Goal: Task Accomplishment & Management: Complete application form

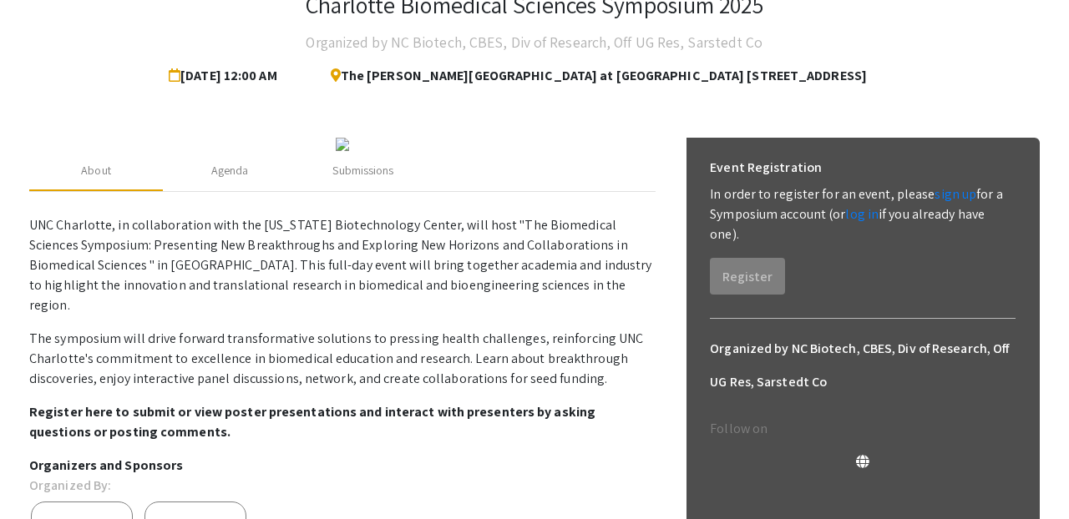
scroll to position [129, 0]
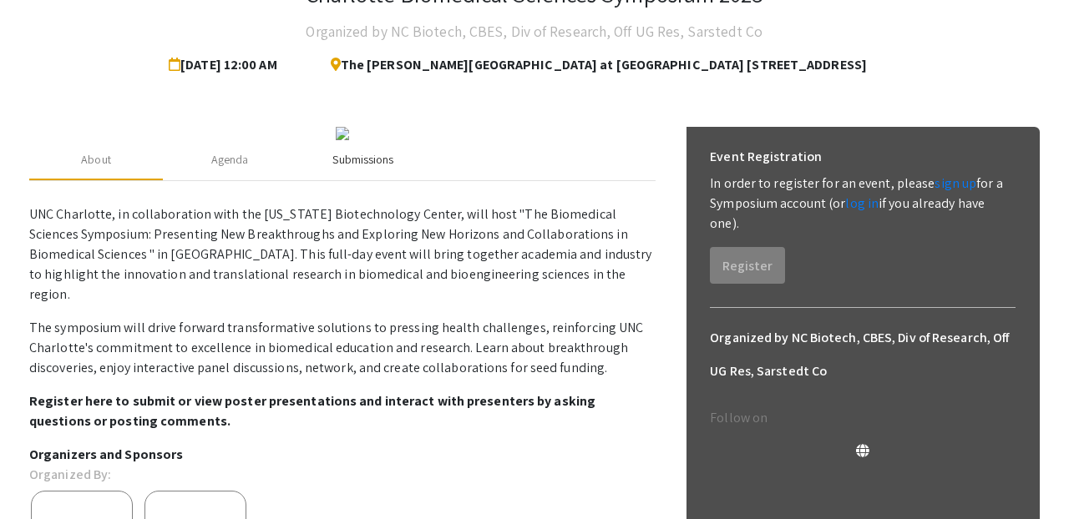
click at [382, 169] on div "Submissions" at bounding box center [362, 160] width 61 height 18
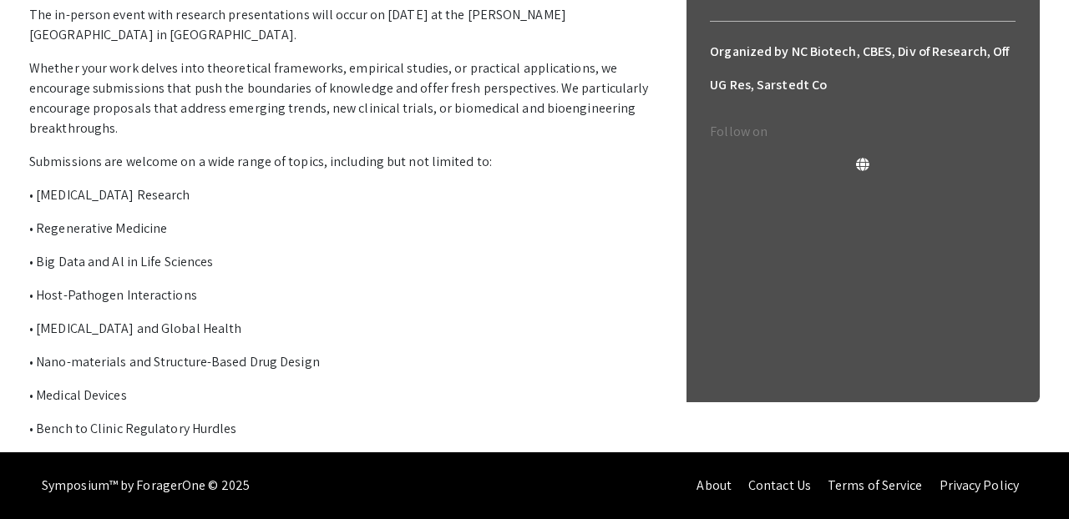
scroll to position [447, 0]
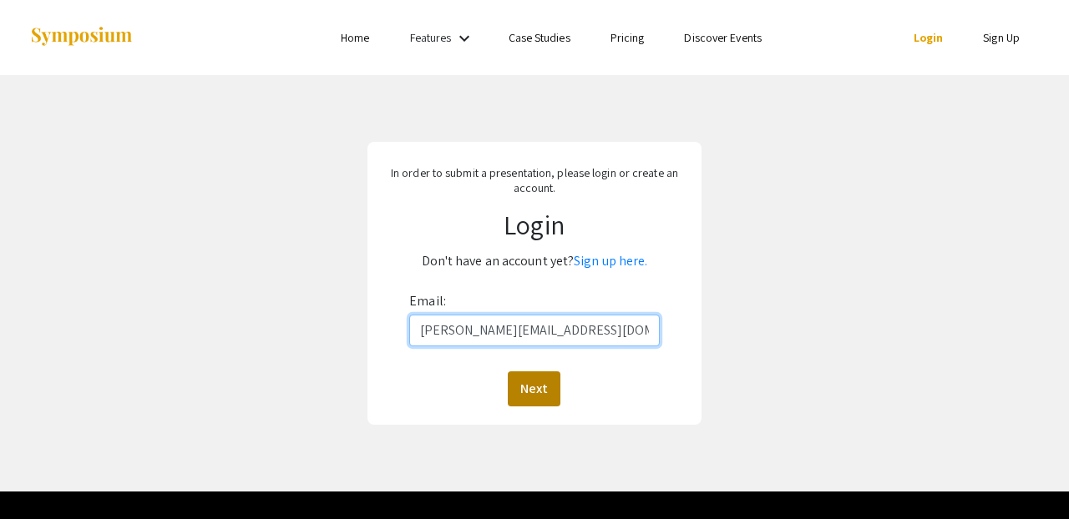
type input "[PERSON_NAME][EMAIL_ADDRESS][DOMAIN_NAME]"
click at [539, 388] on button "Next" at bounding box center [534, 389] width 53 height 35
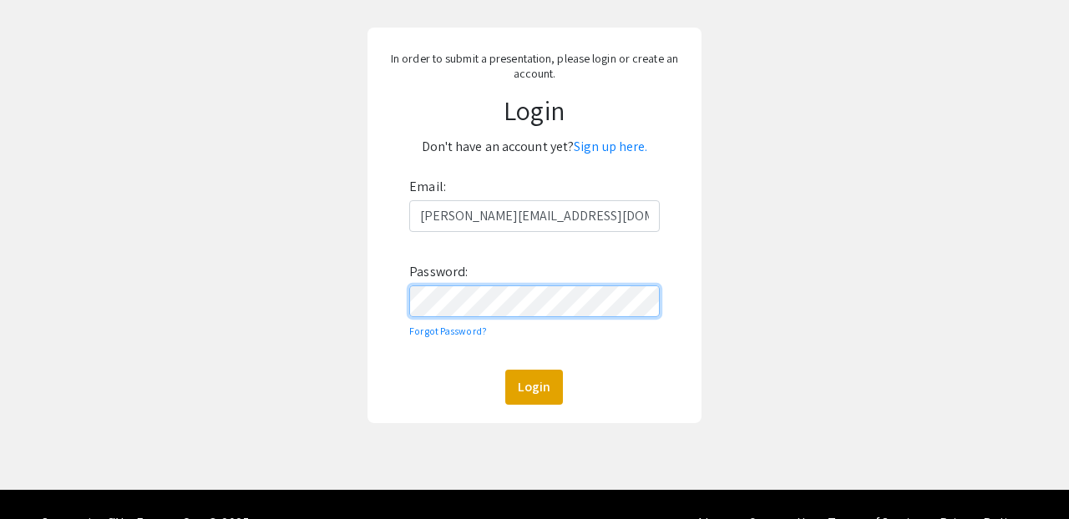
scroll to position [117, 0]
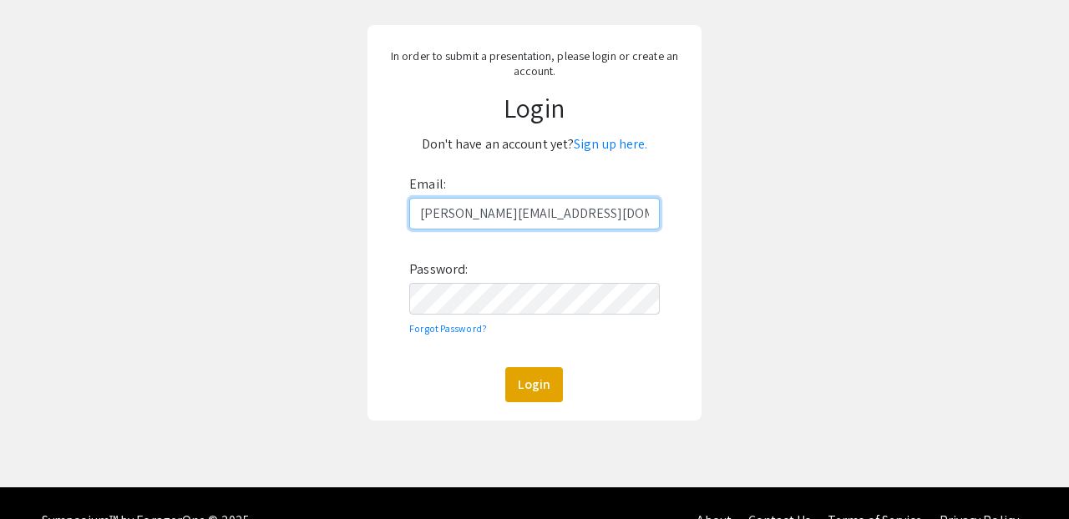
drag, startPoint x: 640, startPoint y: 216, endPoint x: 411, endPoint y: 215, distance: 228.8
click at [411, 215] on input "pamela.marahwa@advocatehealth.org" at bounding box center [534, 214] width 250 height 32
click at [483, 221] on input "pamela.marahwa@advocatehealth.org" at bounding box center [534, 214] width 250 height 32
drag, startPoint x: 422, startPoint y: 214, endPoint x: 615, endPoint y: 228, distance: 194.2
click at [615, 228] on input "[PERSON_NAME][EMAIL_ADDRESS][DOMAIN_NAME]" at bounding box center [534, 214] width 250 height 32
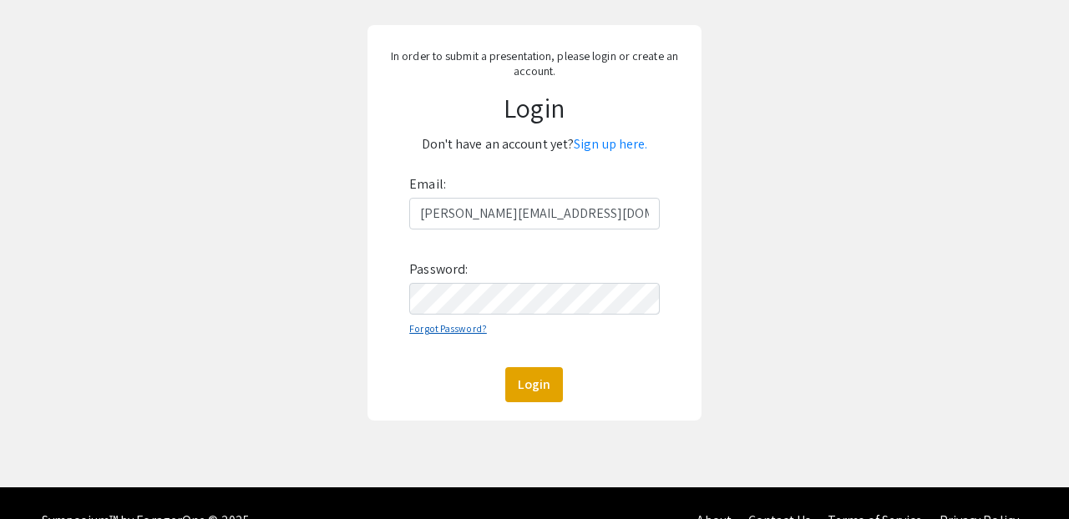
click at [463, 332] on link "Forgot Password?" at bounding box center [448, 328] width 78 height 13
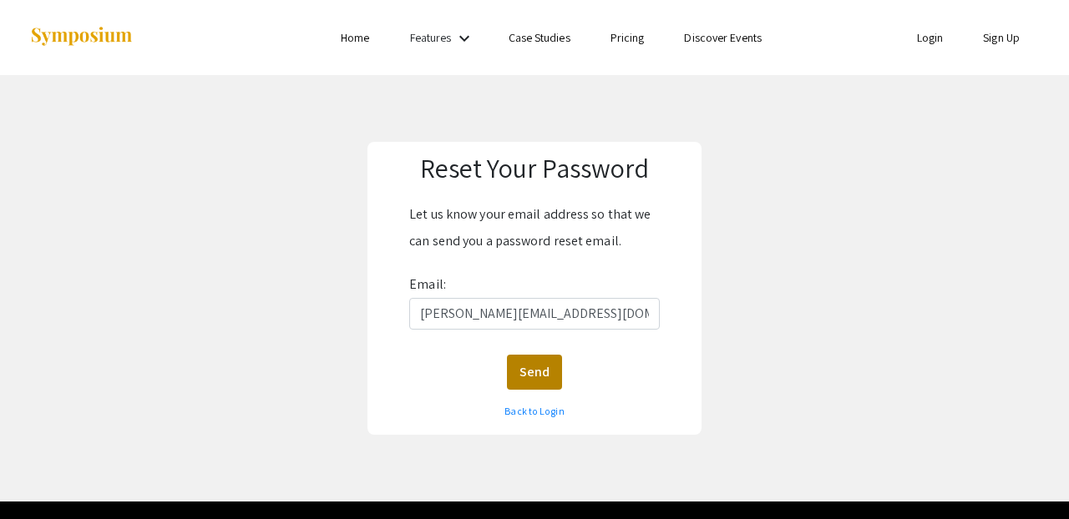
click at [529, 373] on button "Send" at bounding box center [534, 372] width 55 height 35
click at [534, 412] on link "Back to Login" at bounding box center [533, 411] width 59 height 13
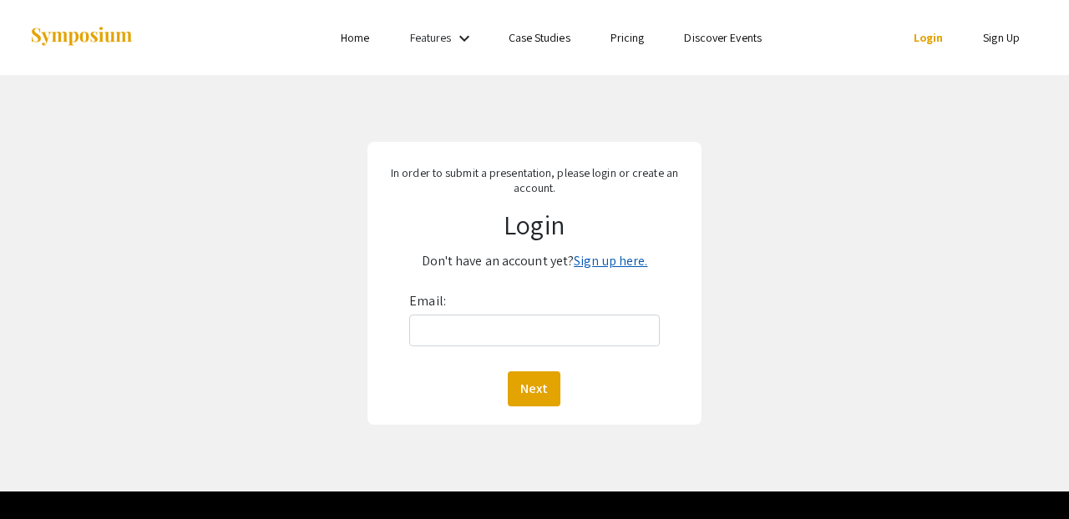
click at [628, 258] on link "Sign up here." at bounding box center [610, 261] width 73 height 18
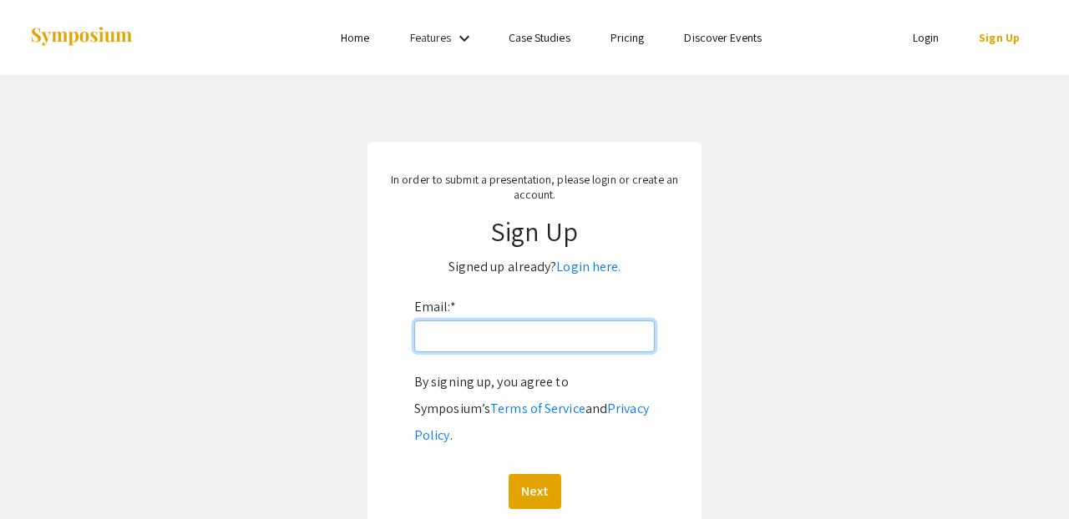
click at [515, 334] on input "Email: *" at bounding box center [534, 337] width 240 height 32
click at [514, 339] on input "Email: *" at bounding box center [534, 337] width 240 height 32
paste input "[PERSON_NAME][EMAIL_ADDRESS][DOMAIN_NAME]"
type input "[PERSON_NAME][EMAIL_ADDRESS][DOMAIN_NAME]"
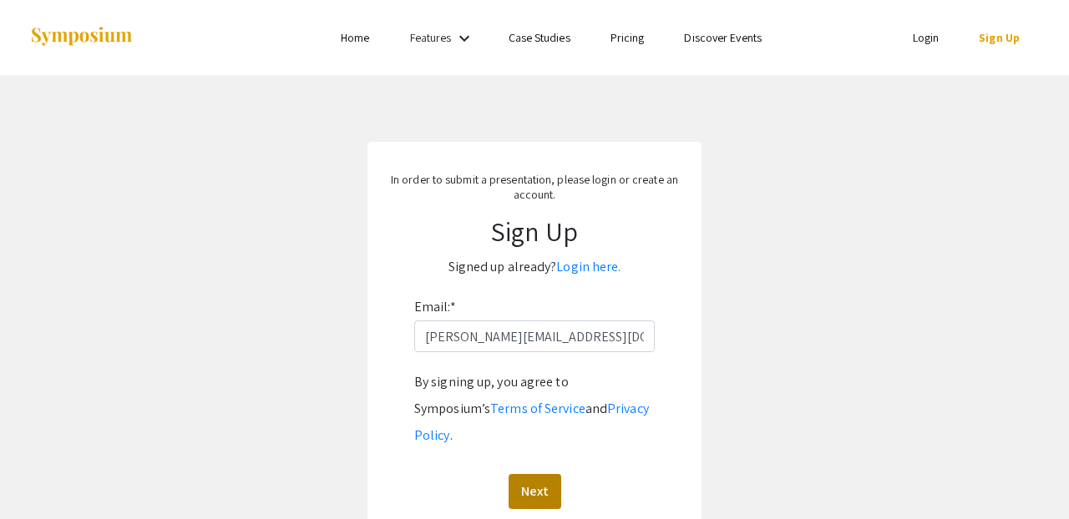
click at [542, 474] on button "Next" at bounding box center [534, 491] width 53 height 35
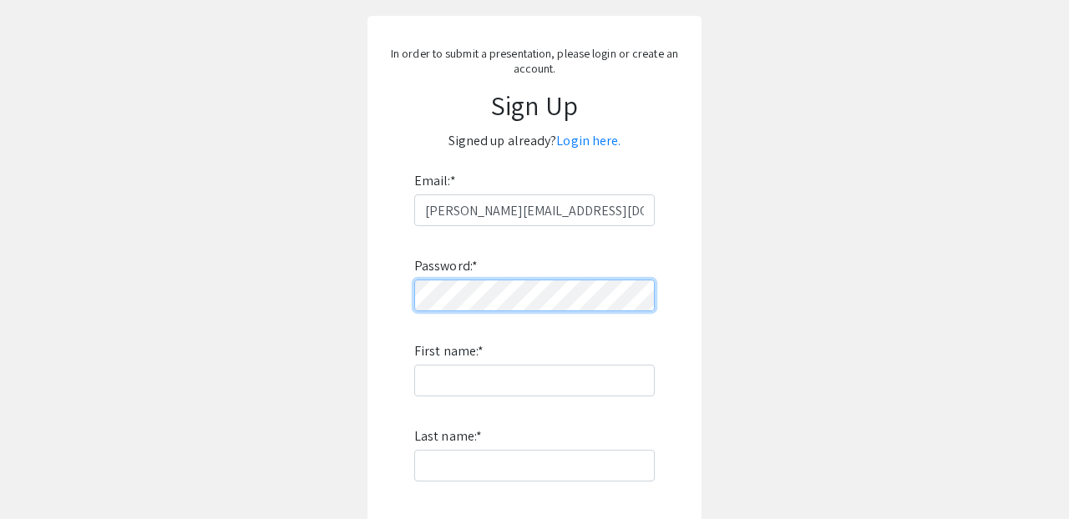
scroll to position [129, 0]
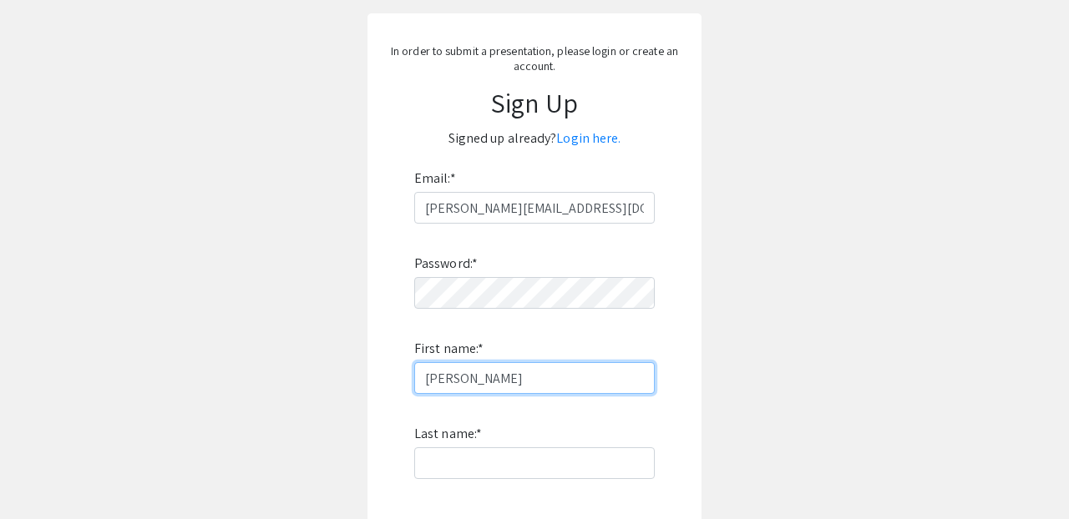
click at [439, 378] on input "[PERSON_NAME]" at bounding box center [534, 378] width 240 height 32
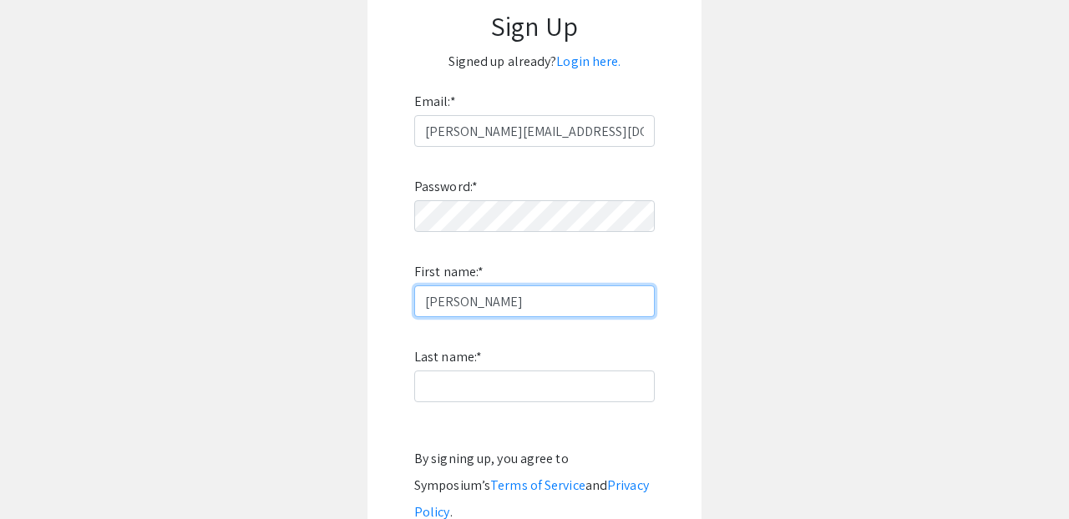
scroll to position [229, 0]
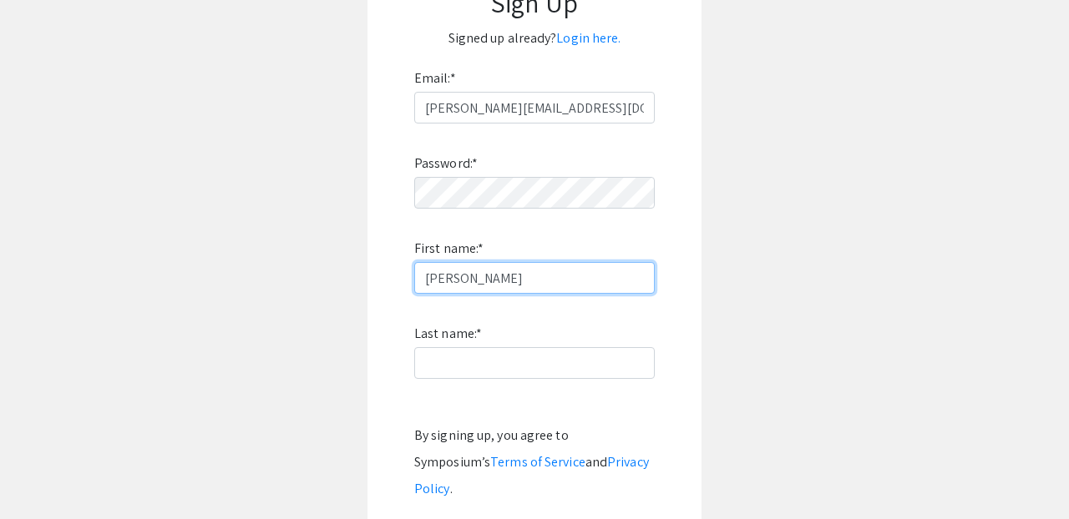
type input "[PERSON_NAME]"
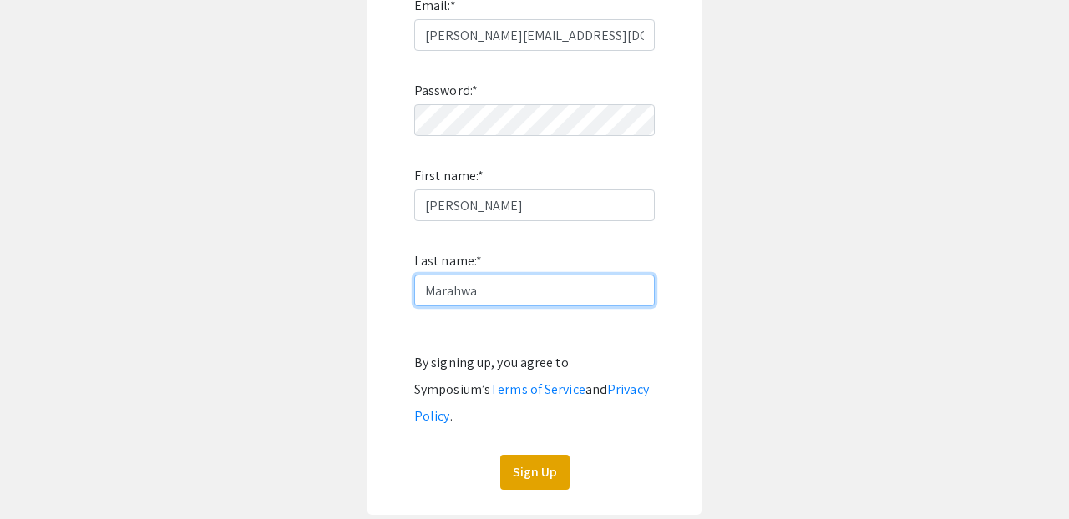
scroll to position [307, 0]
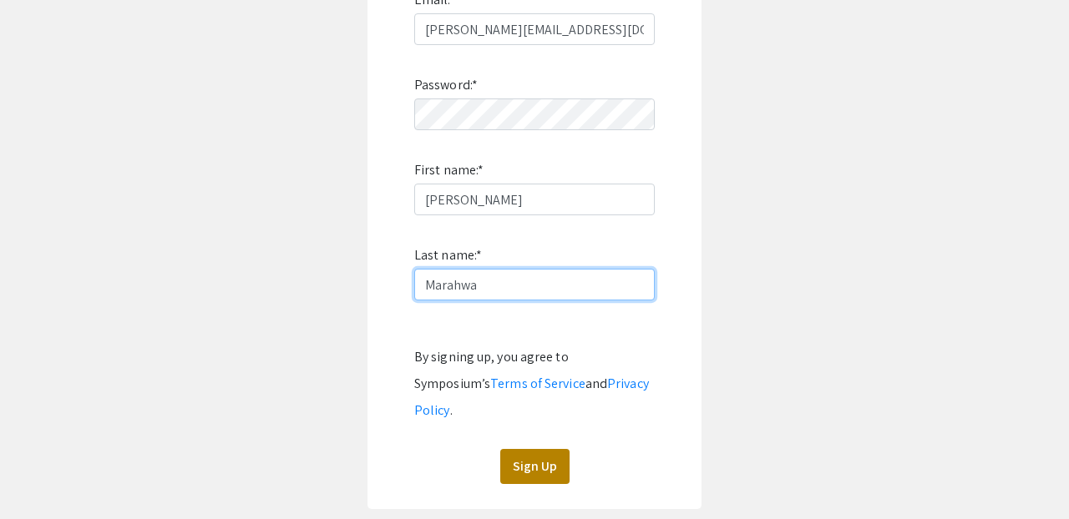
type input "Marahwa"
click at [540, 450] on button "Sign Up" at bounding box center [534, 466] width 69 height 35
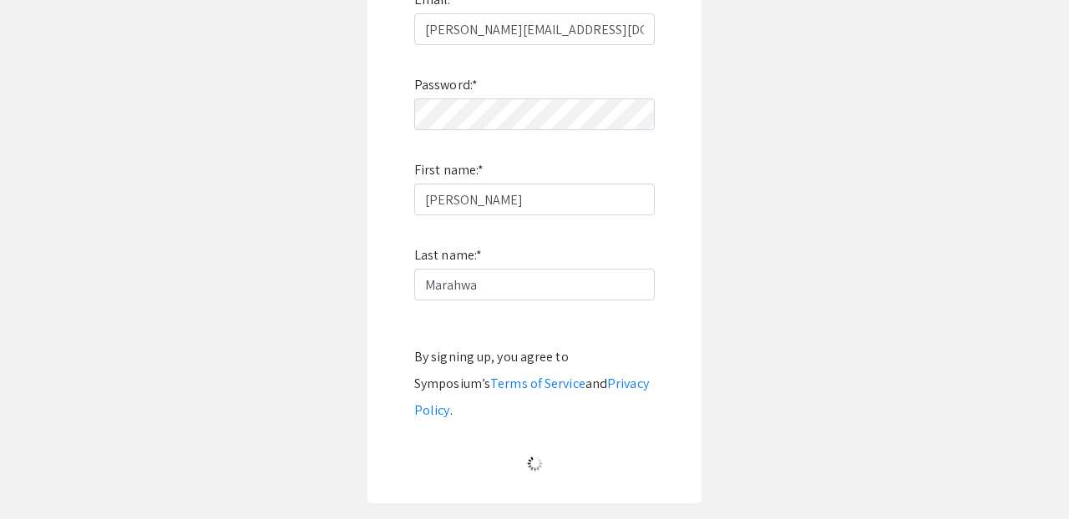
scroll to position [107, 0]
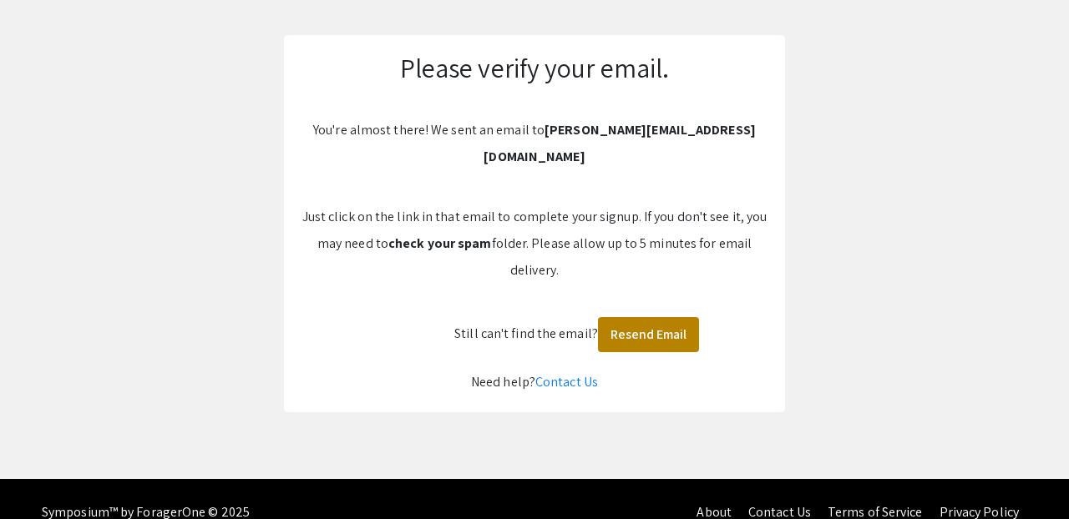
click at [660, 317] on button "Resend Email" at bounding box center [648, 334] width 101 height 35
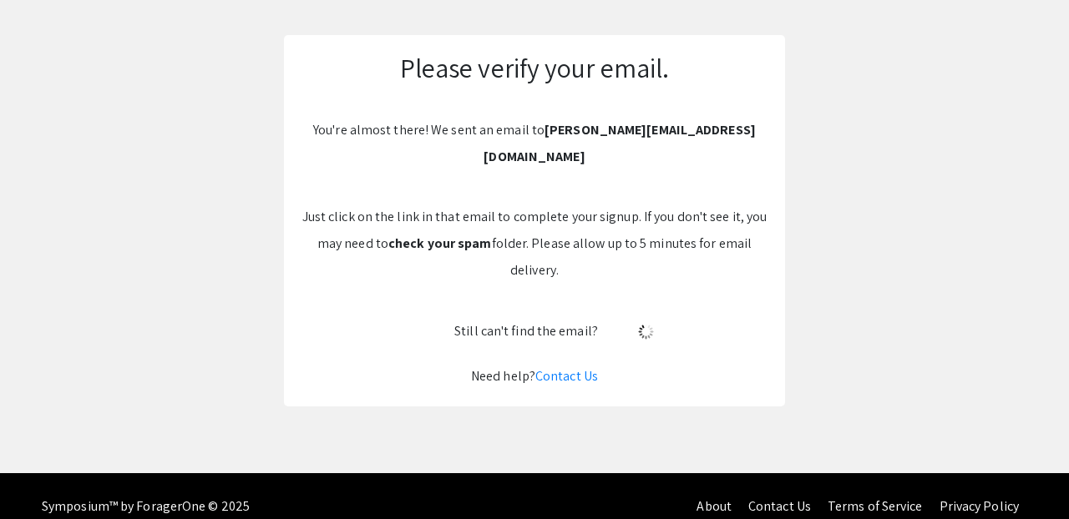
scroll to position [101, 0]
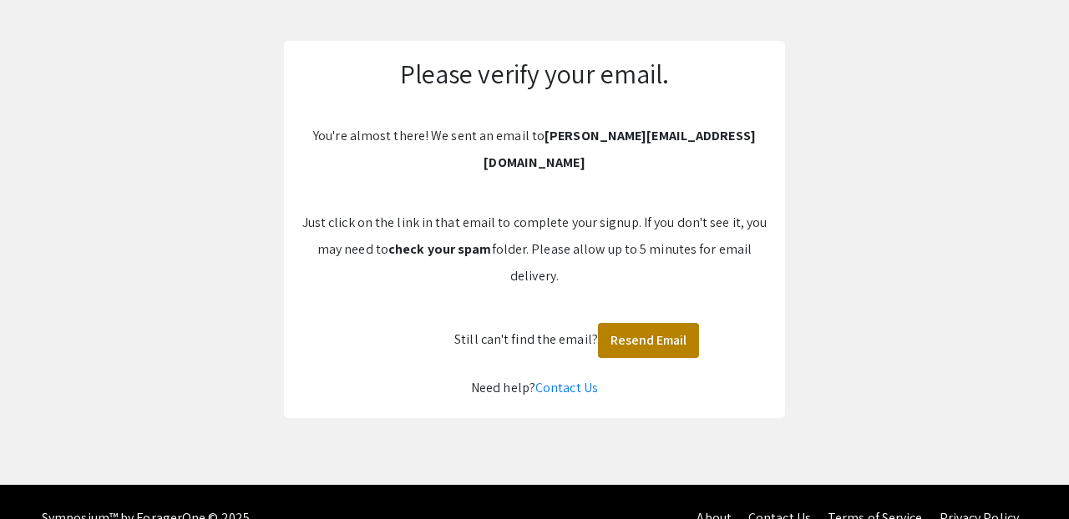
click at [664, 323] on button "Resend Email" at bounding box center [648, 340] width 101 height 35
click at [643, 323] on button "Resend Email" at bounding box center [648, 340] width 101 height 35
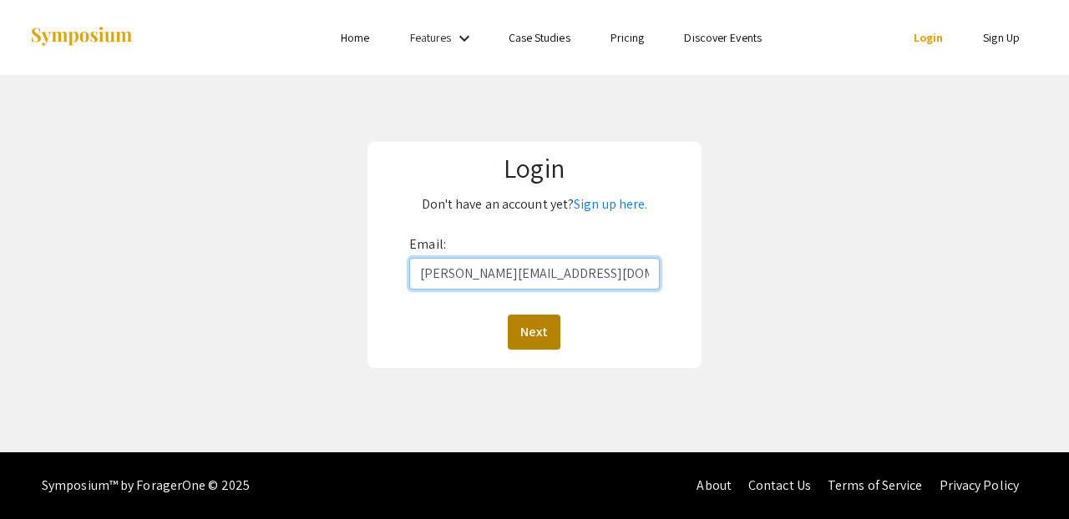
type input "pamela.marahwa@advocatehealth.org"
click at [523, 338] on button "Next" at bounding box center [534, 332] width 53 height 35
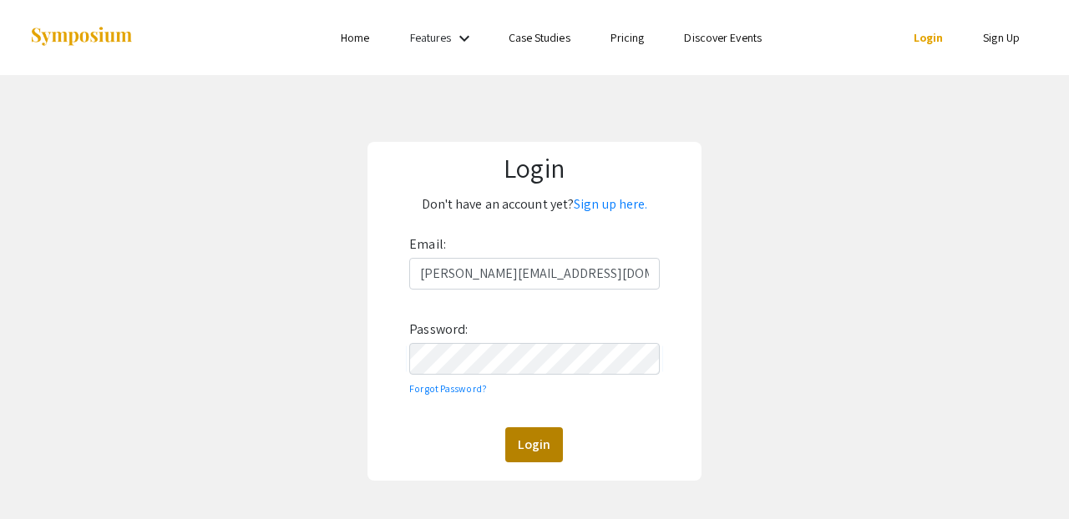
click at [544, 441] on button "Login" at bounding box center [534, 444] width 58 height 35
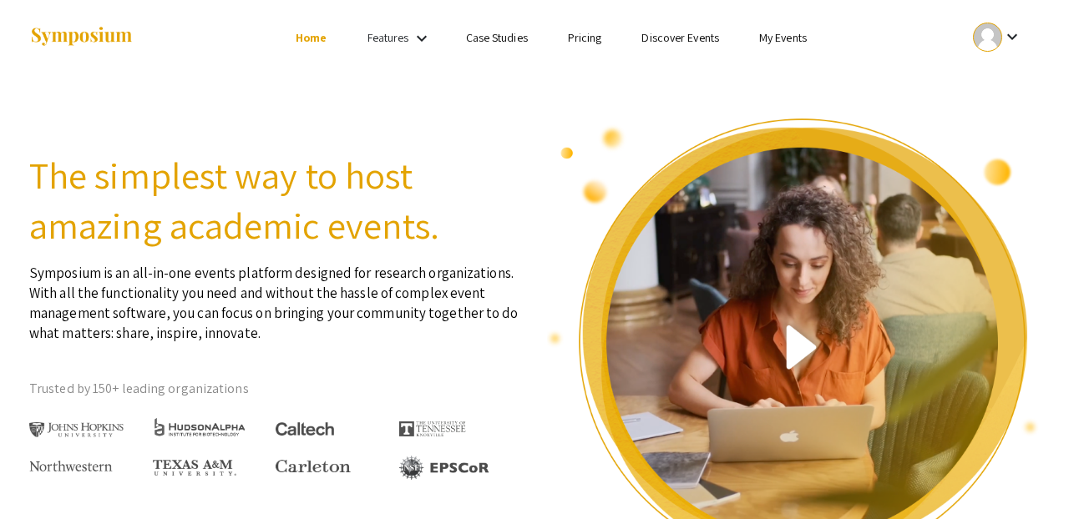
click at [408, 38] on div "Features keyboard_arrow_down" at bounding box center [400, 39] width 67 height 22
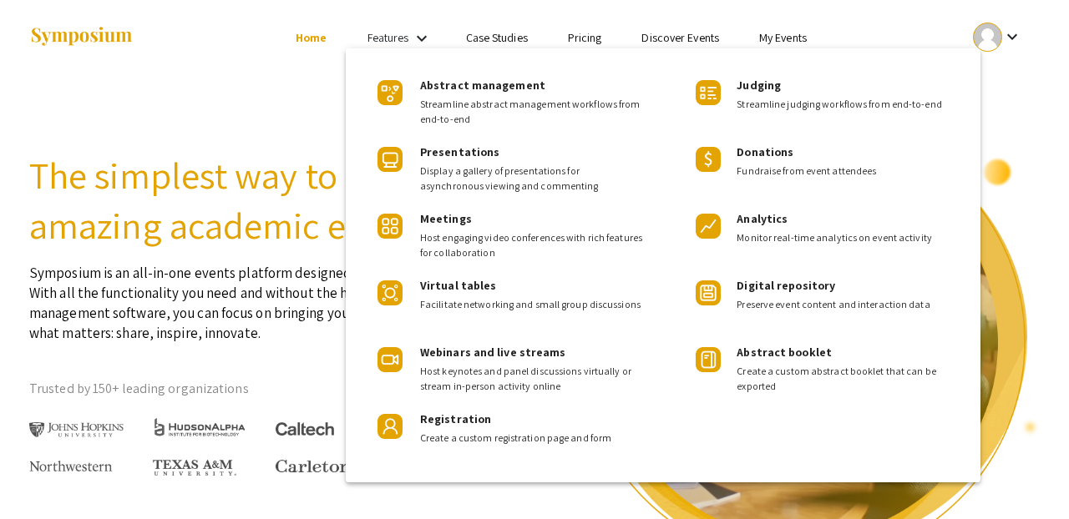
click at [408, 38] on div at bounding box center [534, 259] width 1069 height 519
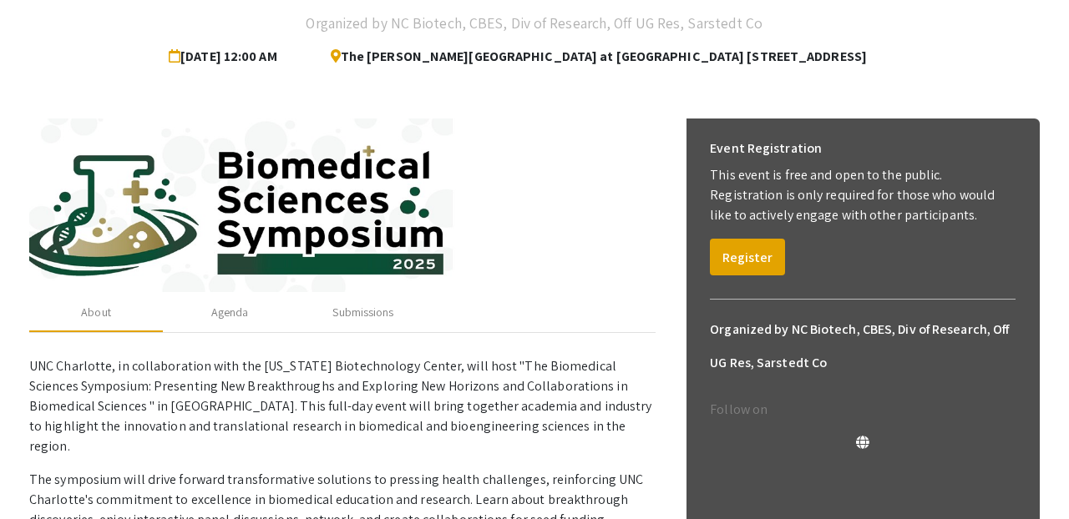
scroll to position [139, 0]
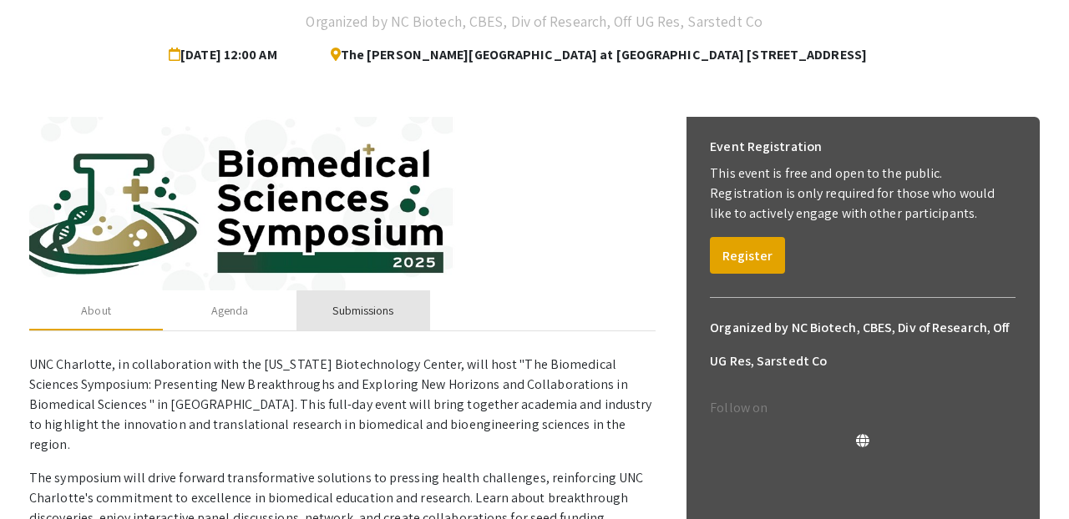
click at [377, 315] on div "Submissions" at bounding box center [362, 311] width 61 height 18
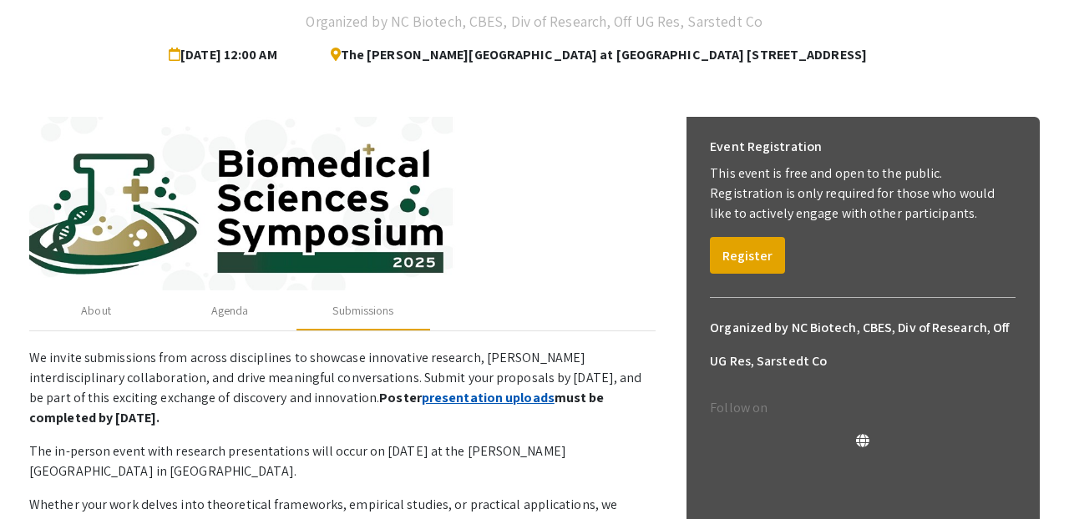
click at [422, 402] on link "presentation uploads" at bounding box center [488, 398] width 133 height 18
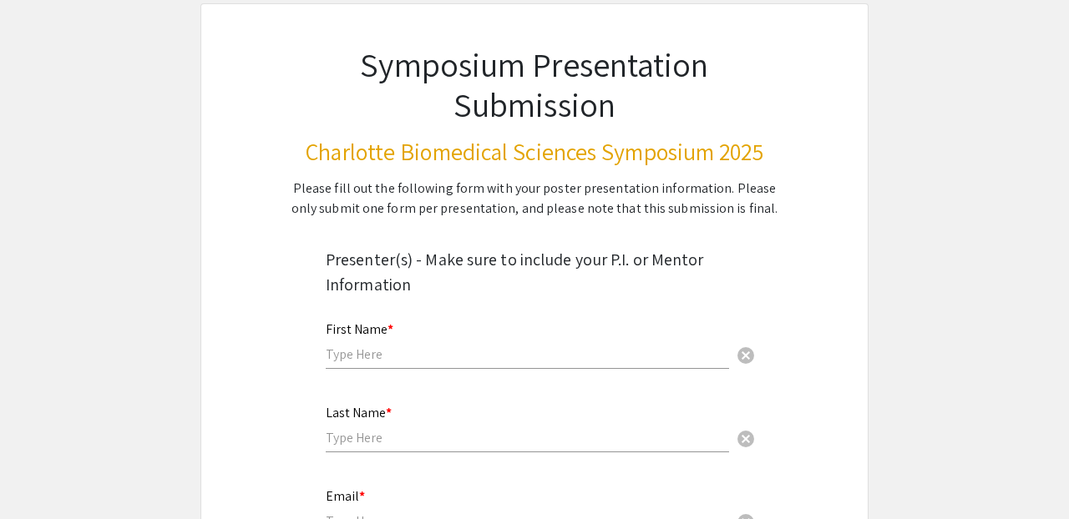
scroll to position [89, 0]
click at [342, 348] on input "[PERSON_NAME]" at bounding box center [527, 354] width 403 height 18
type input "[PERSON_NAME]"
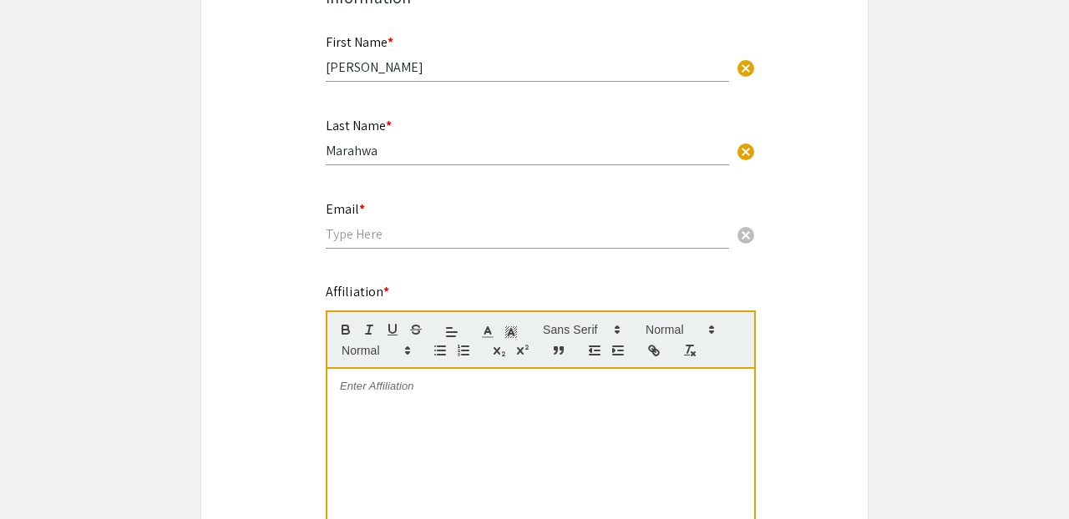
scroll to position [384, 0]
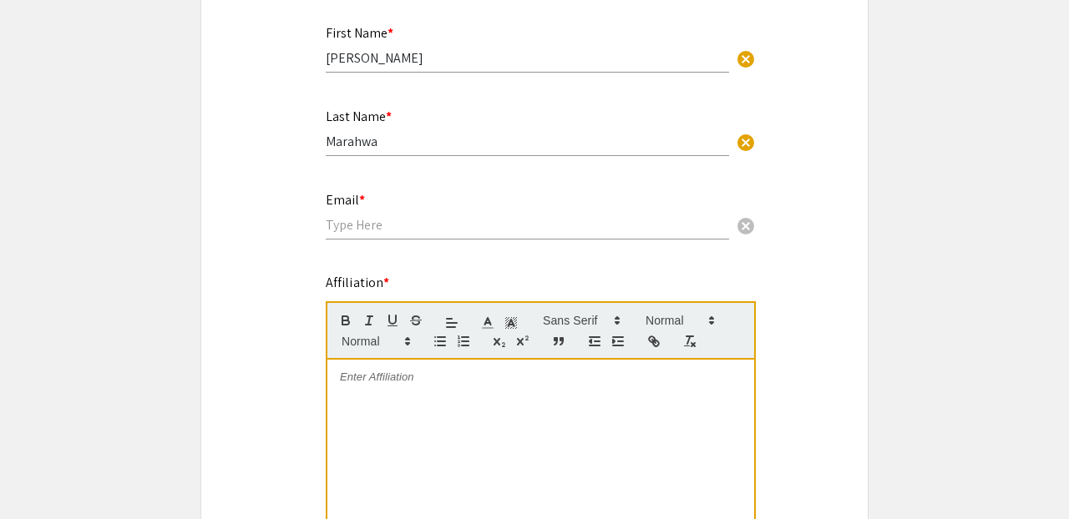
type input "Marahwa"
type input "[PERSON_NAME][EMAIL_ADDRESS][DOMAIN_NAME]"
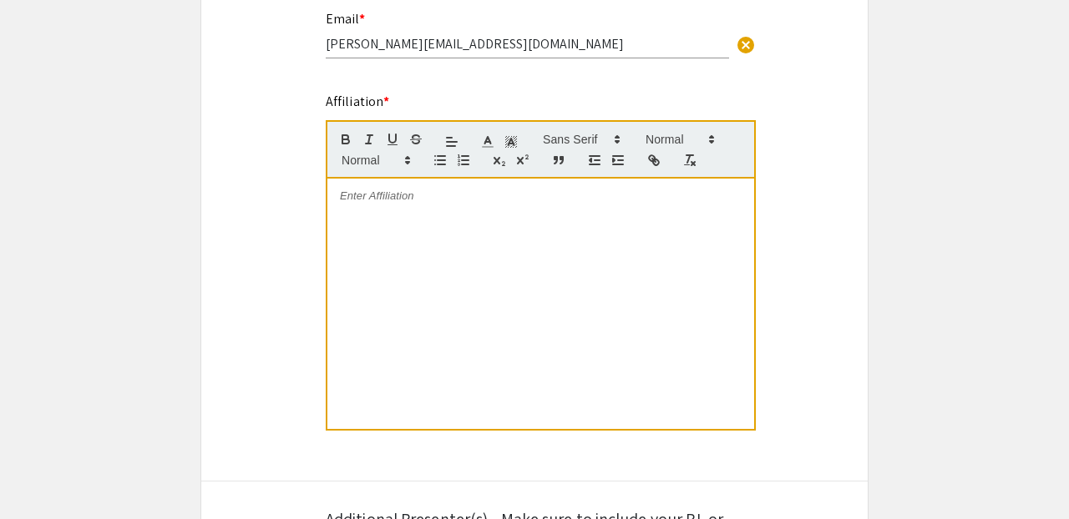
scroll to position [566, 0]
click at [541, 240] on div at bounding box center [540, 303] width 427 height 250
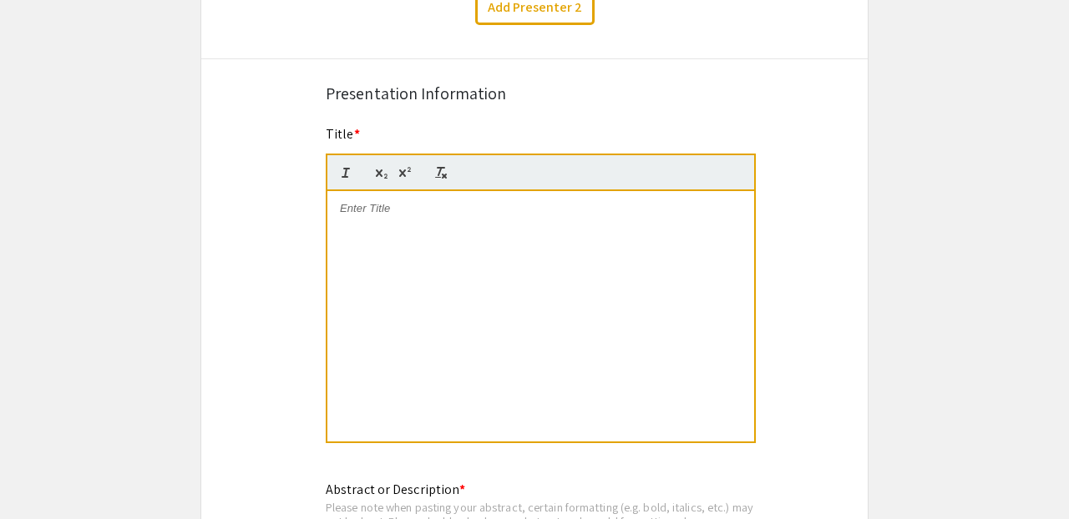
scroll to position [1222, 0]
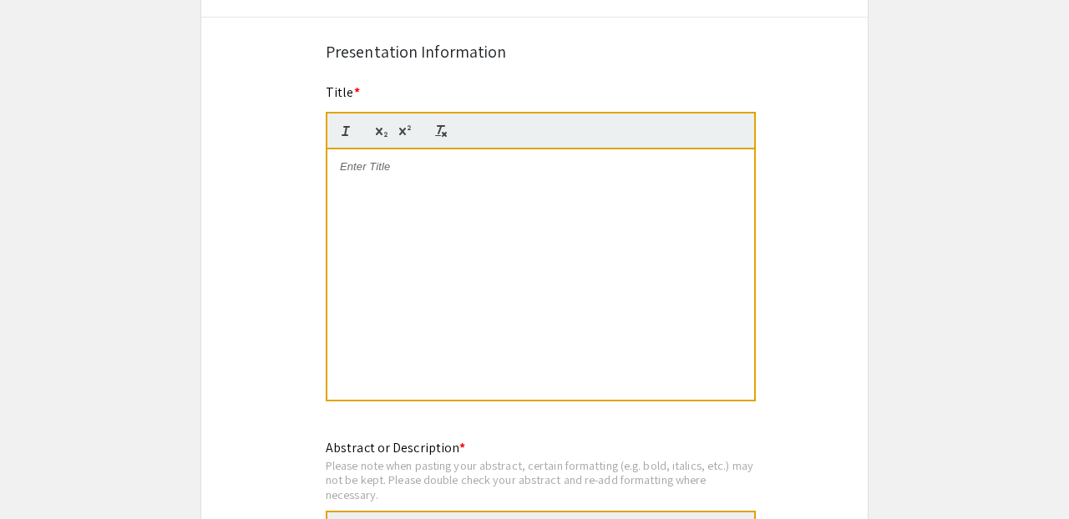
click at [501, 189] on div at bounding box center [540, 274] width 427 height 250
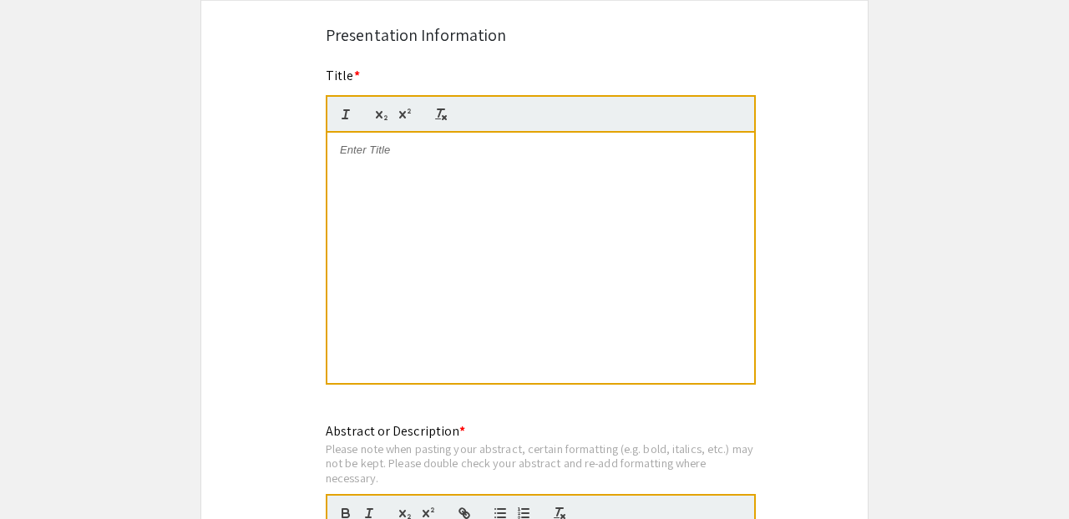
scroll to position [1234, 0]
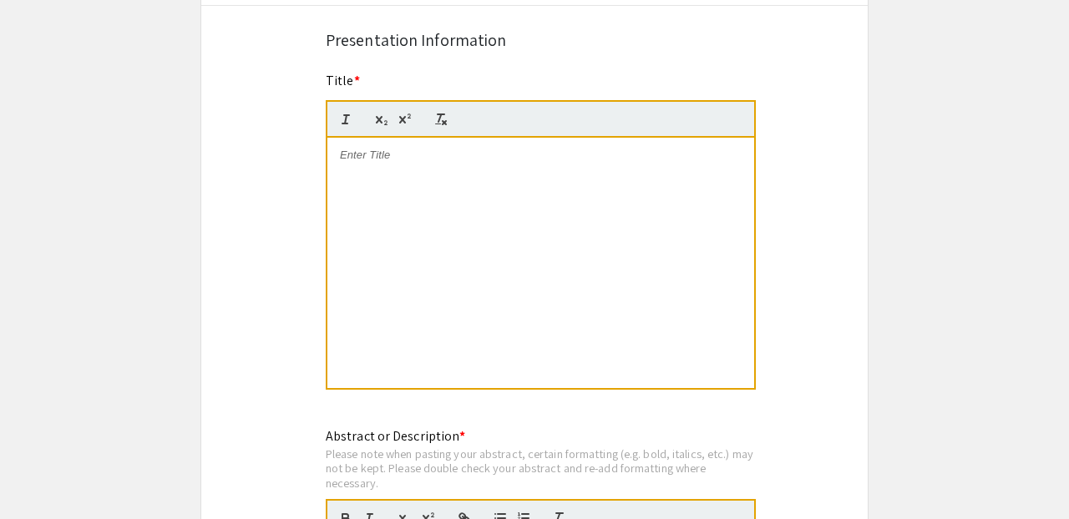
click at [412, 257] on div at bounding box center [540, 263] width 427 height 250
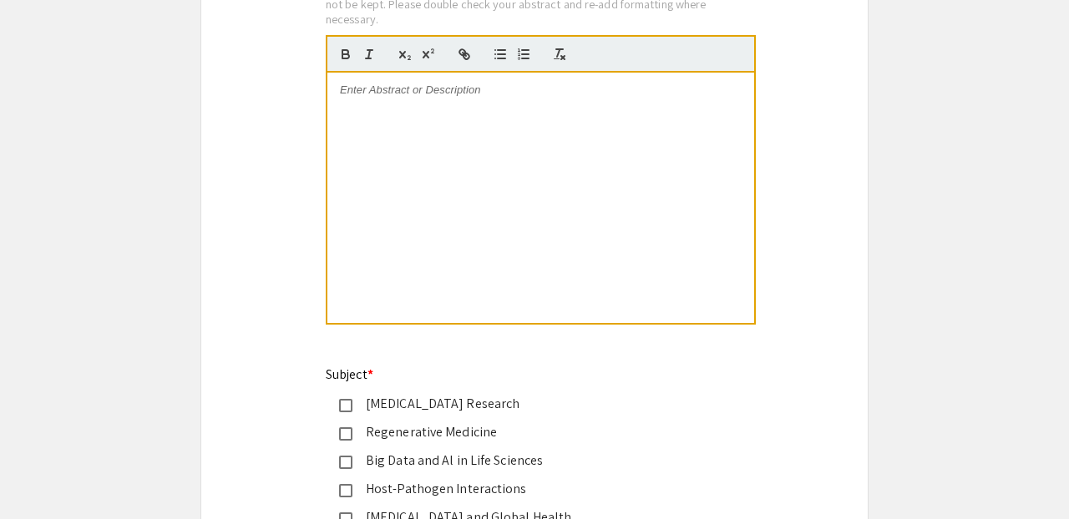
scroll to position [1701, 0]
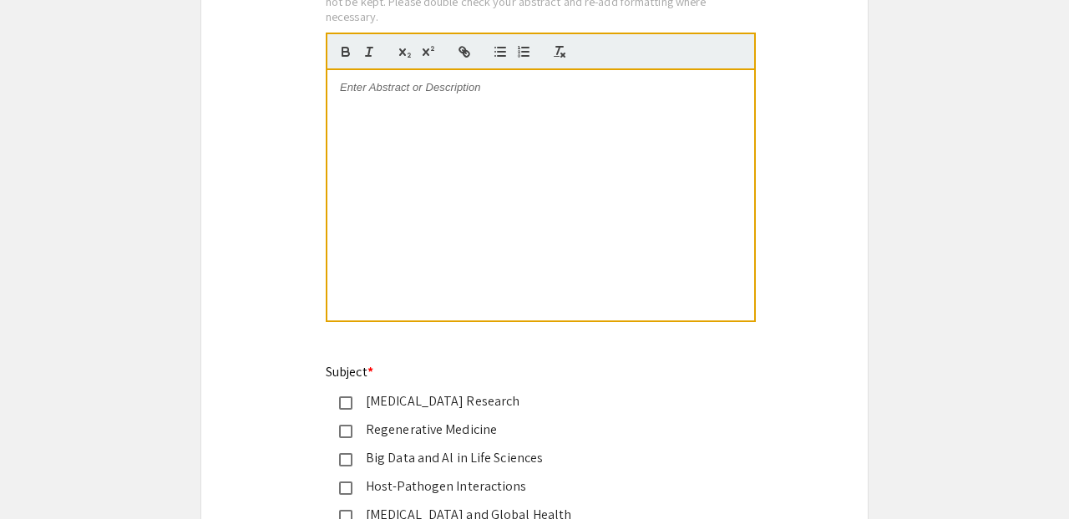
click at [388, 114] on div at bounding box center [540, 195] width 427 height 250
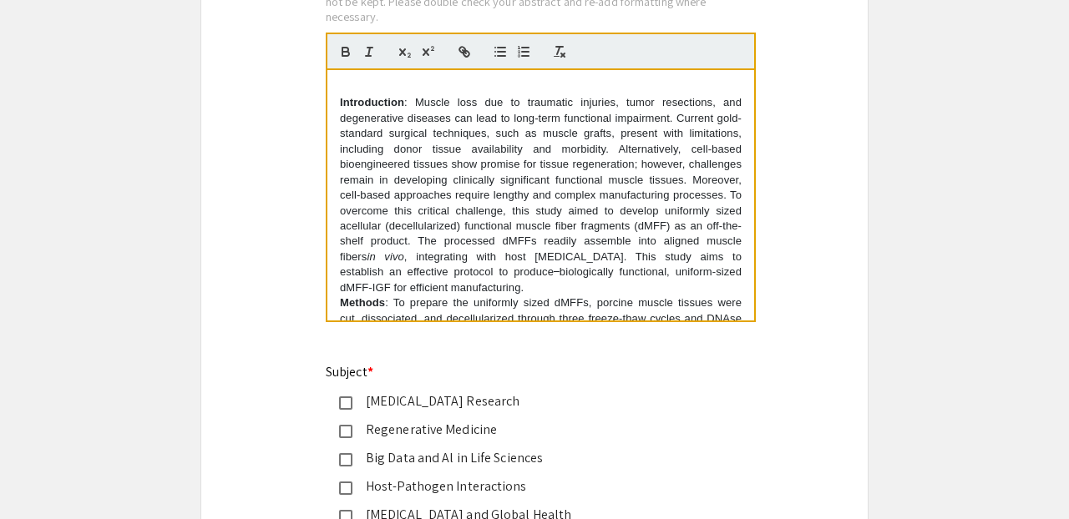
scroll to position [0, 0]
click at [339, 106] on div "Introduction : Muscle loss due to traumatic injuries, tumor resections, and deg…" at bounding box center [540, 195] width 427 height 250
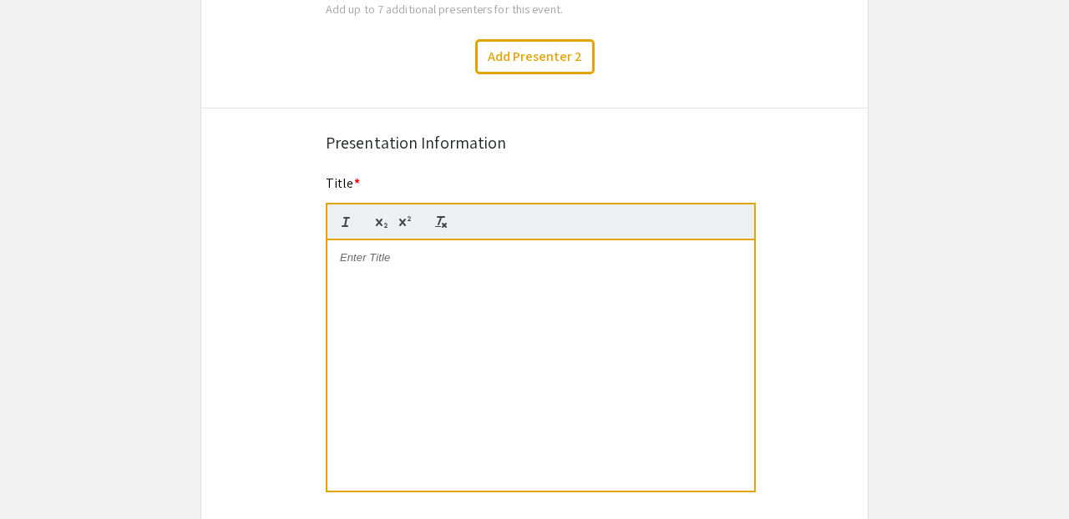
scroll to position [1134, 0]
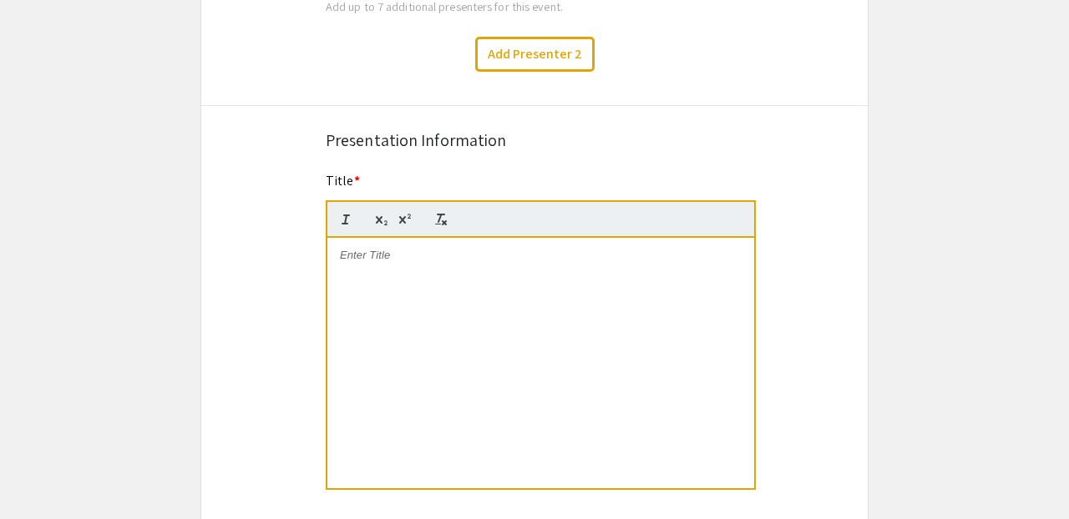
click at [435, 263] on p at bounding box center [541, 255] width 402 height 15
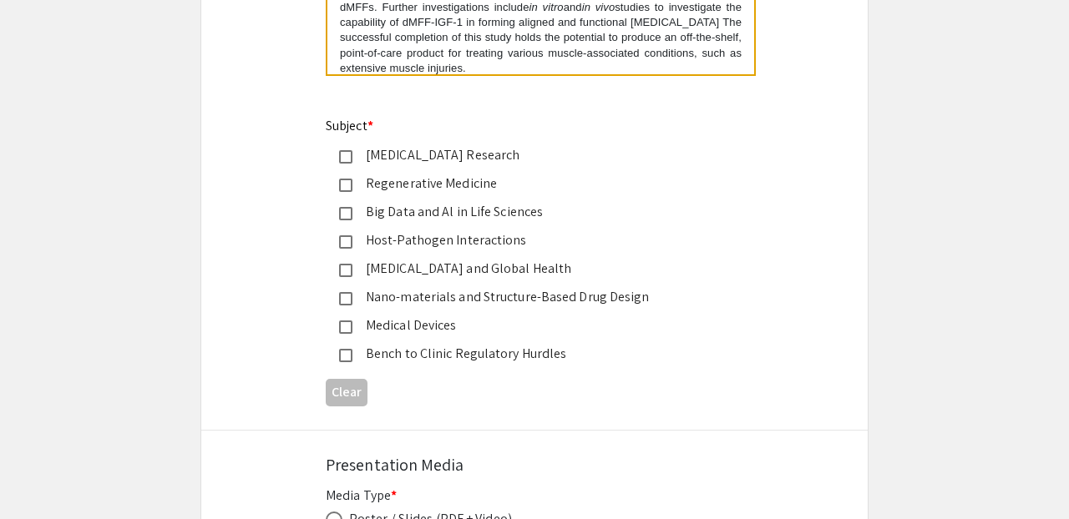
scroll to position [1950, 0]
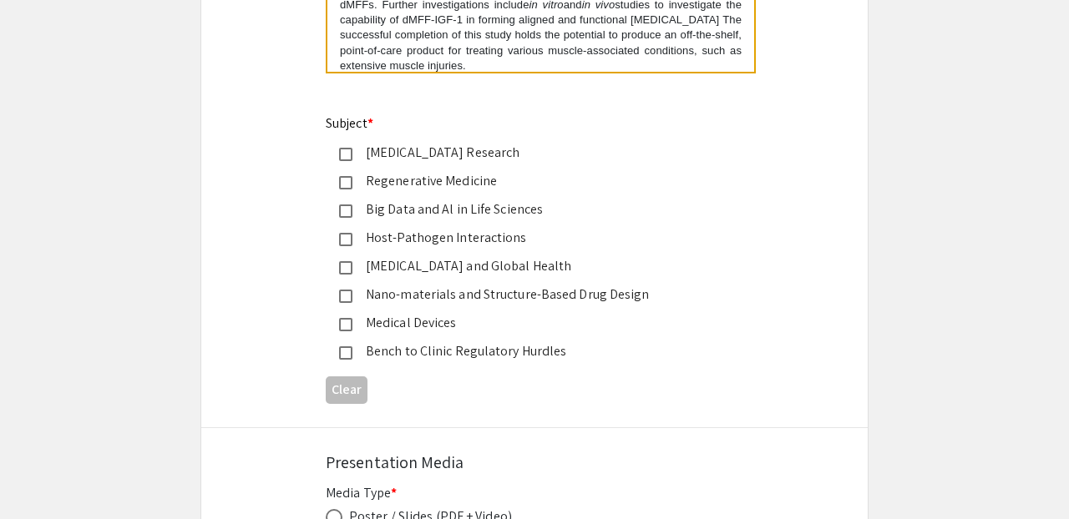
click at [341, 187] on mat-pseudo-checkbox at bounding box center [345, 182] width 13 height 13
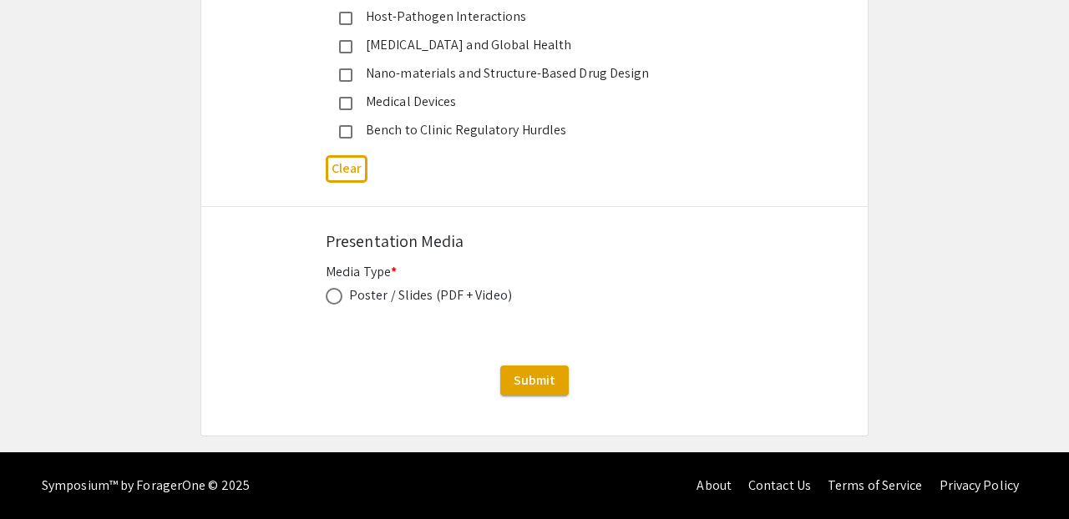
scroll to position [2172, 0]
click at [336, 299] on span at bounding box center [334, 296] width 17 height 17
click at [336, 299] on input "radio" at bounding box center [334, 296] width 17 height 17
radio input "true"
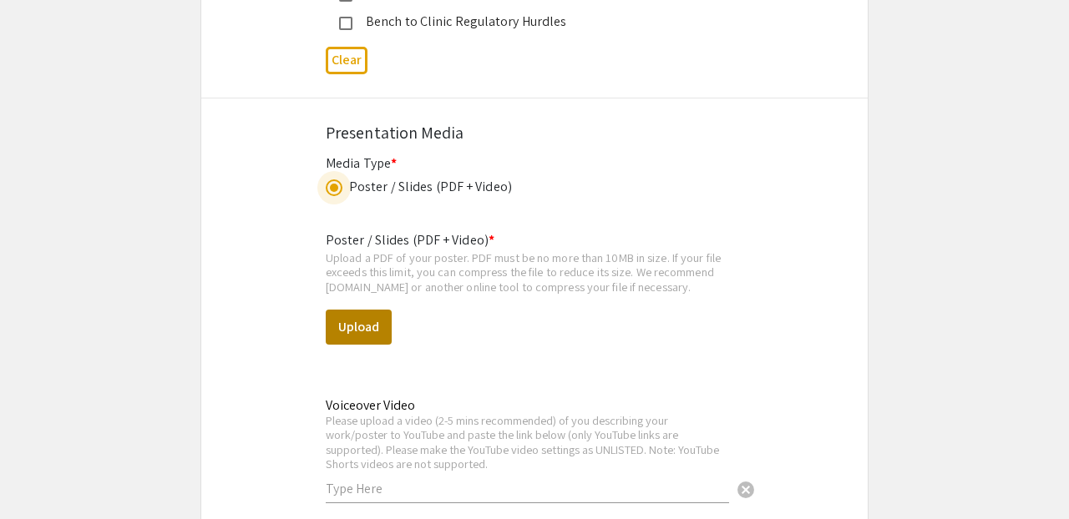
scroll to position [2277, 0]
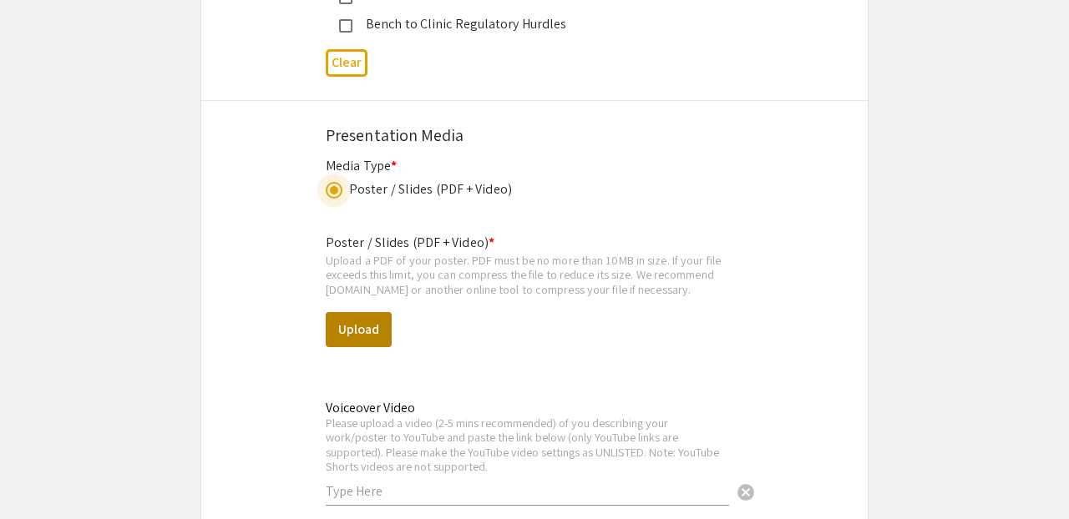
click at [365, 331] on button "Upload" at bounding box center [359, 329] width 66 height 35
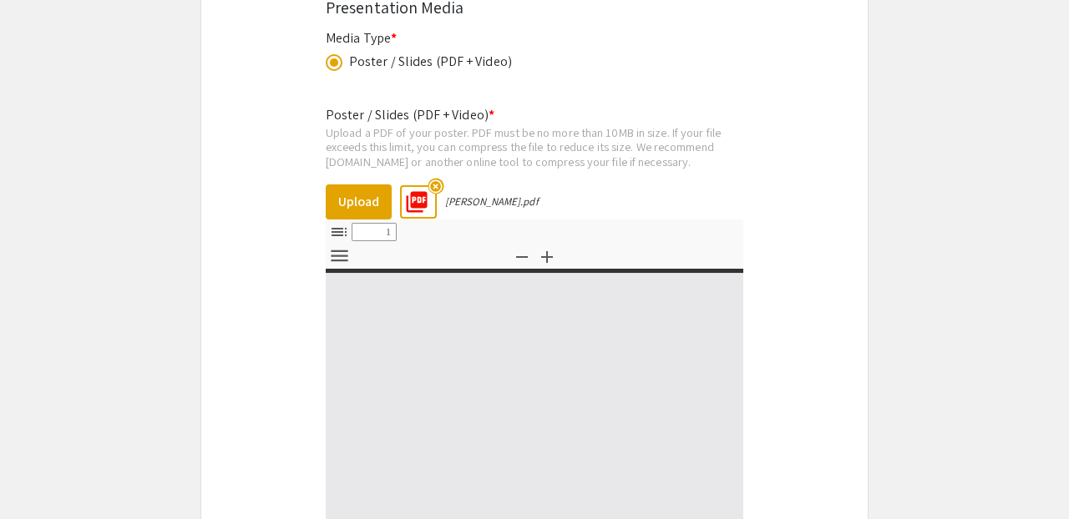
type input "0"
select select "custom"
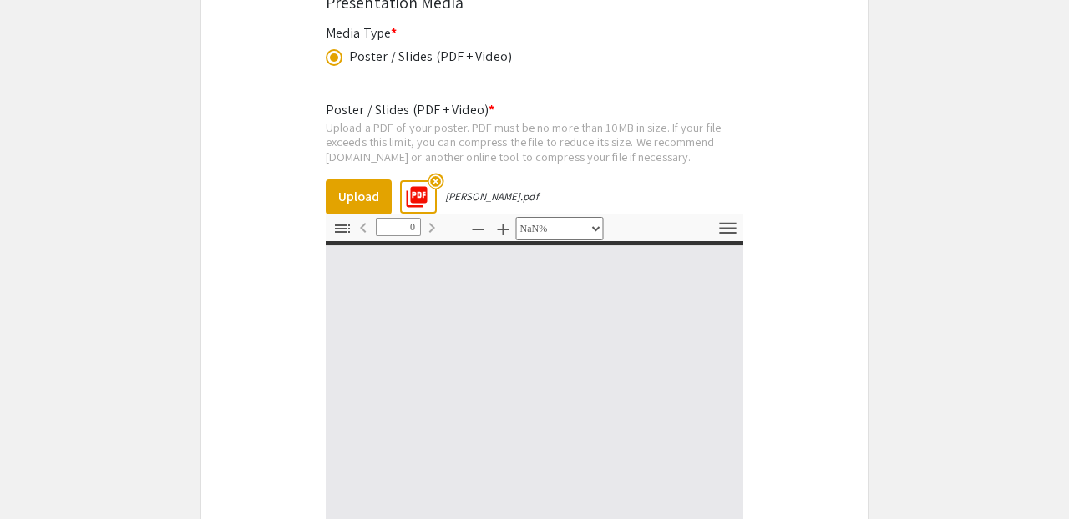
type input "1"
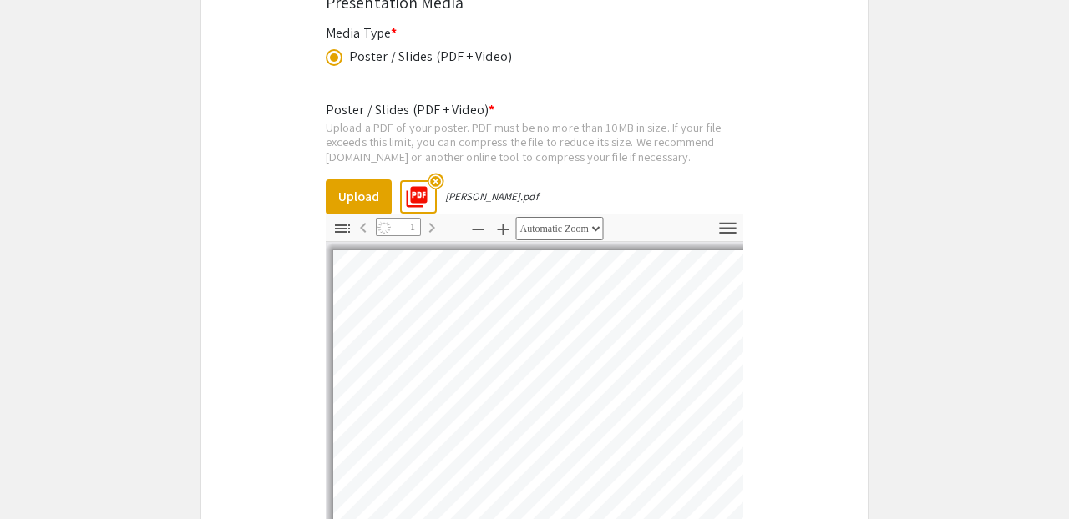
select select "auto"
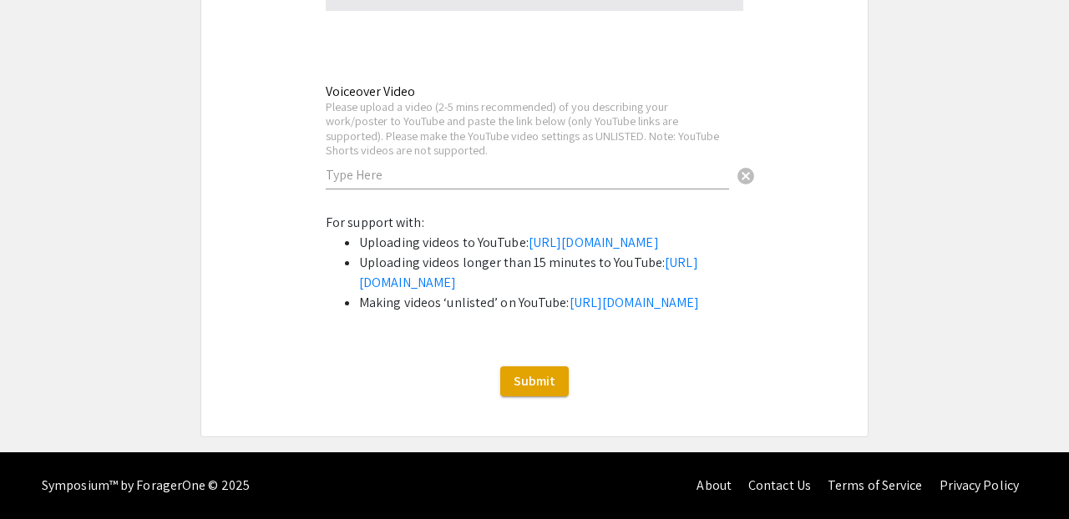
scroll to position [3130, 0]
click at [553, 386] on span "Submit" at bounding box center [534, 381] width 42 height 18
